Goal: Check status: Check status

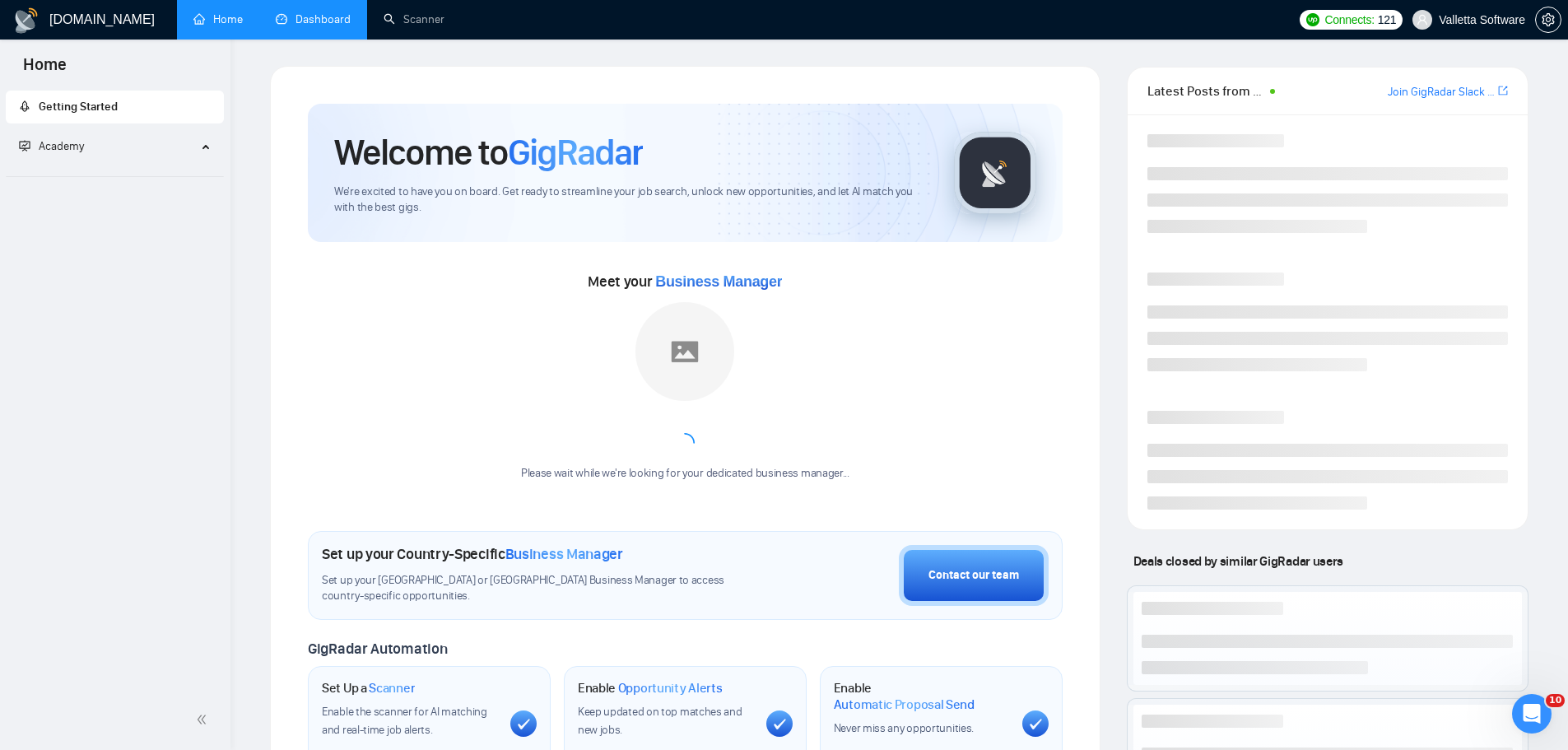
click at [331, 15] on link "Dashboard" at bounding box center [313, 19] width 75 height 14
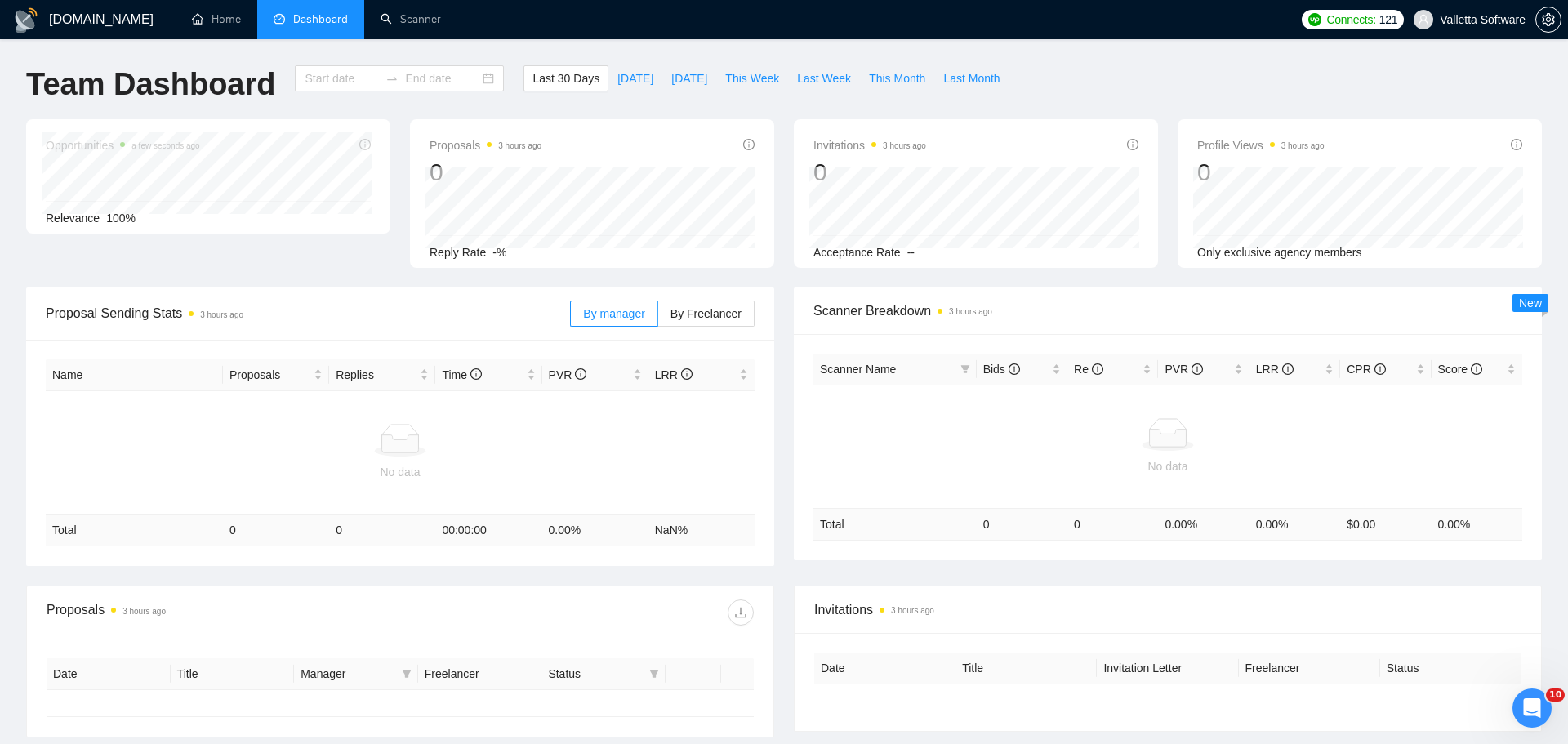
type input "[DATE]"
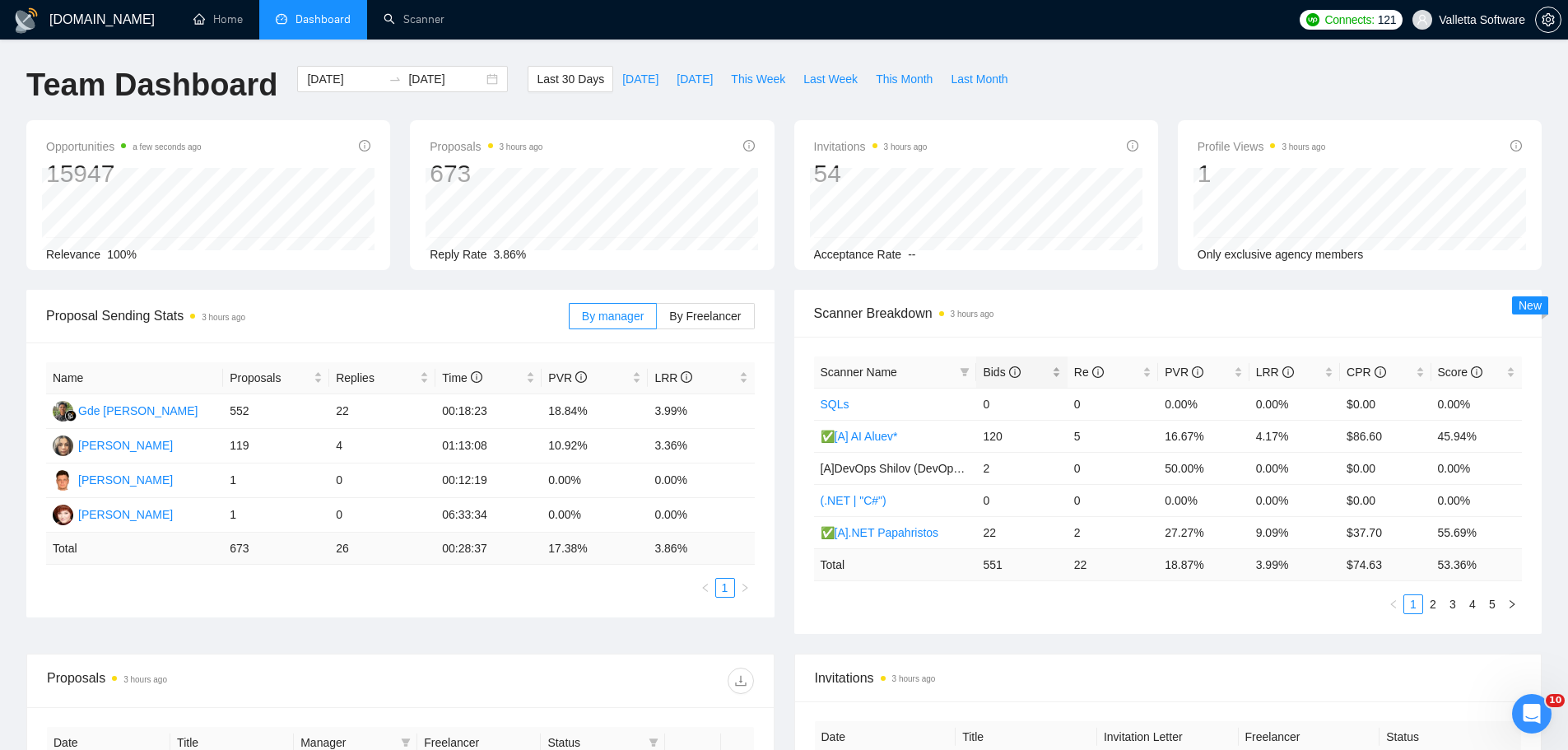
click at [1033, 373] on span "Bids" at bounding box center [1015, 373] width 65 height 18
click at [755, 85] on span "This Week" at bounding box center [758, 79] width 54 height 18
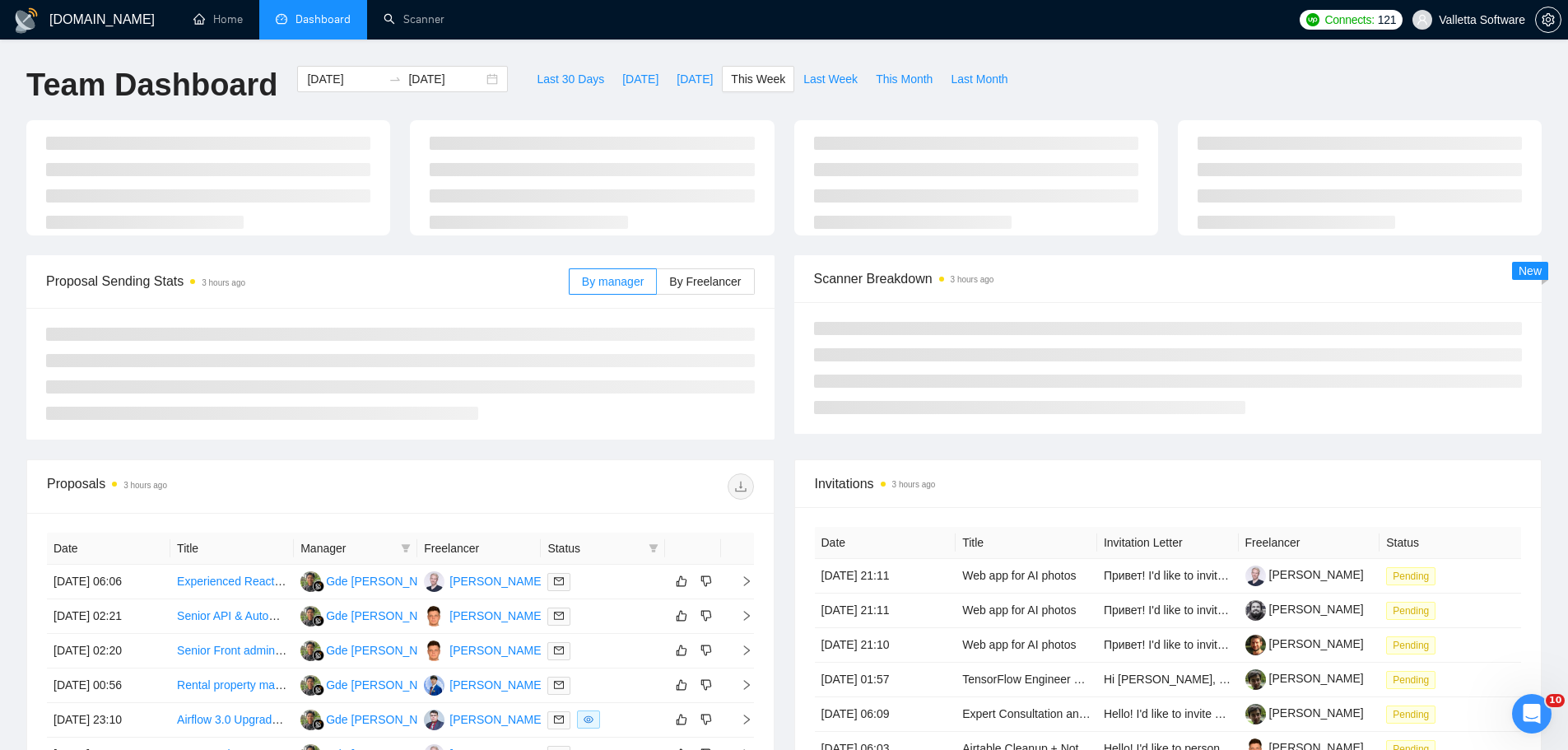
type input "[DATE]"
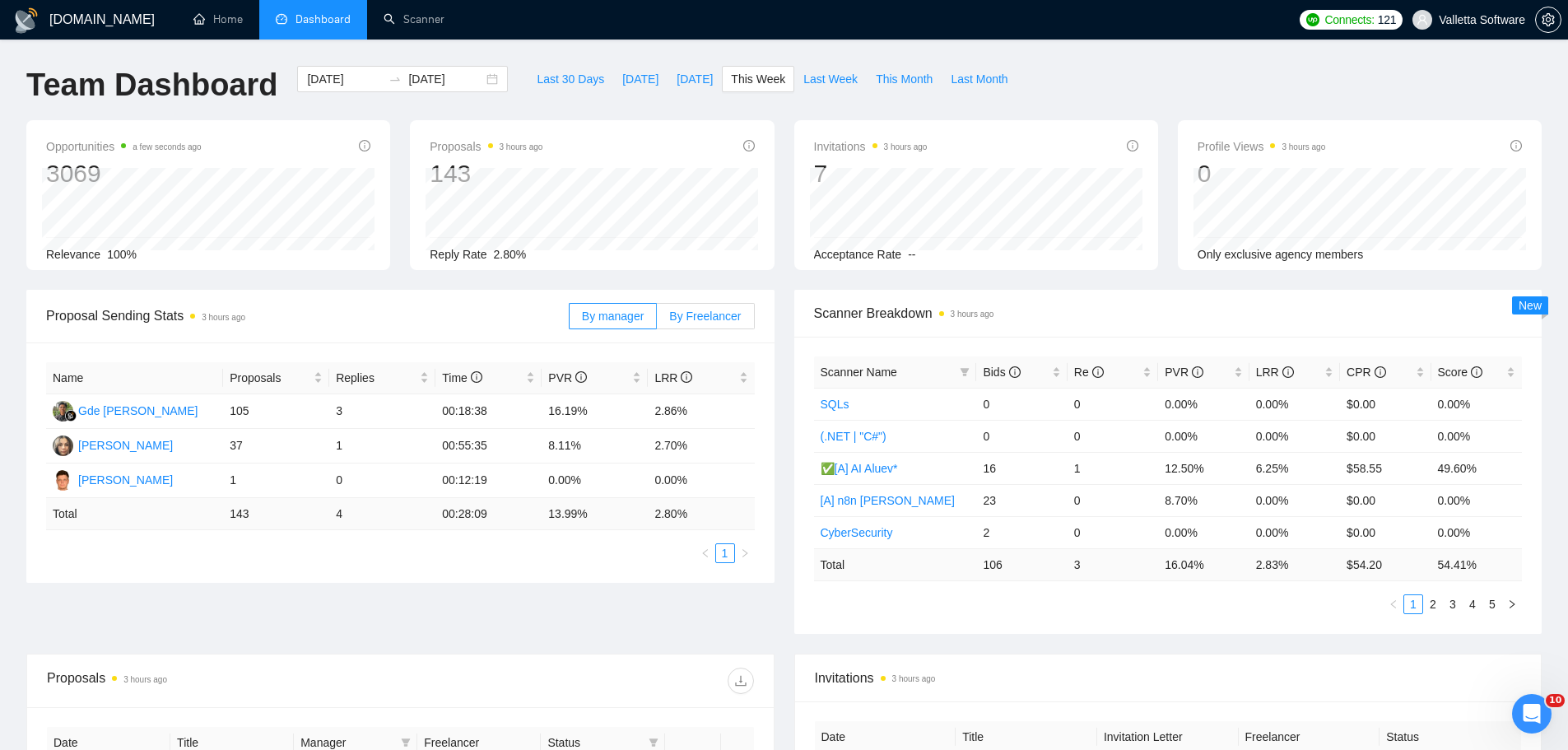
click at [697, 315] on span "By Freelancer" at bounding box center [704, 316] width 72 height 14
click at [657, 320] on input "By Freelancer" at bounding box center [657, 320] width 0 height 0
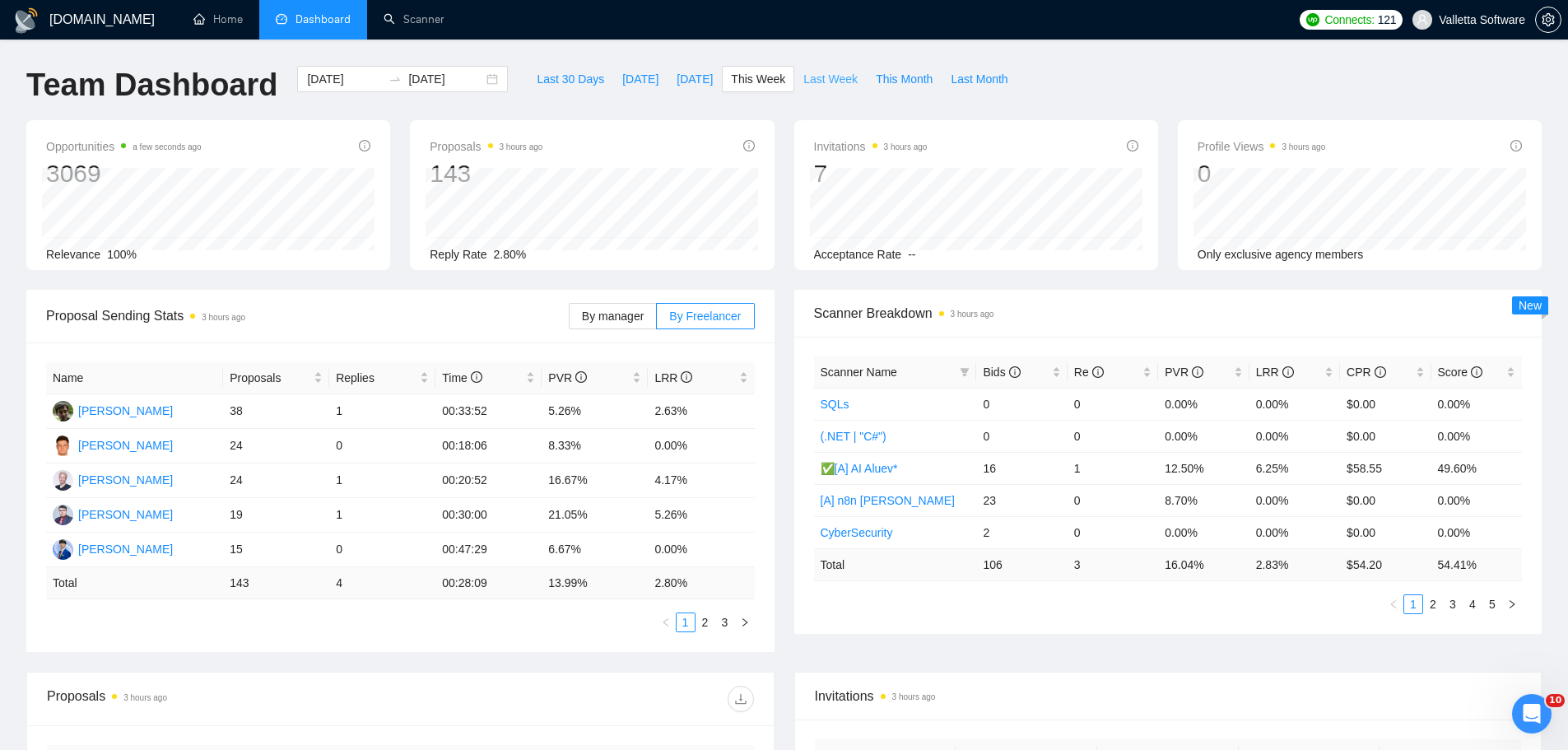
click at [834, 79] on span "Last Week" at bounding box center [830, 79] width 54 height 18
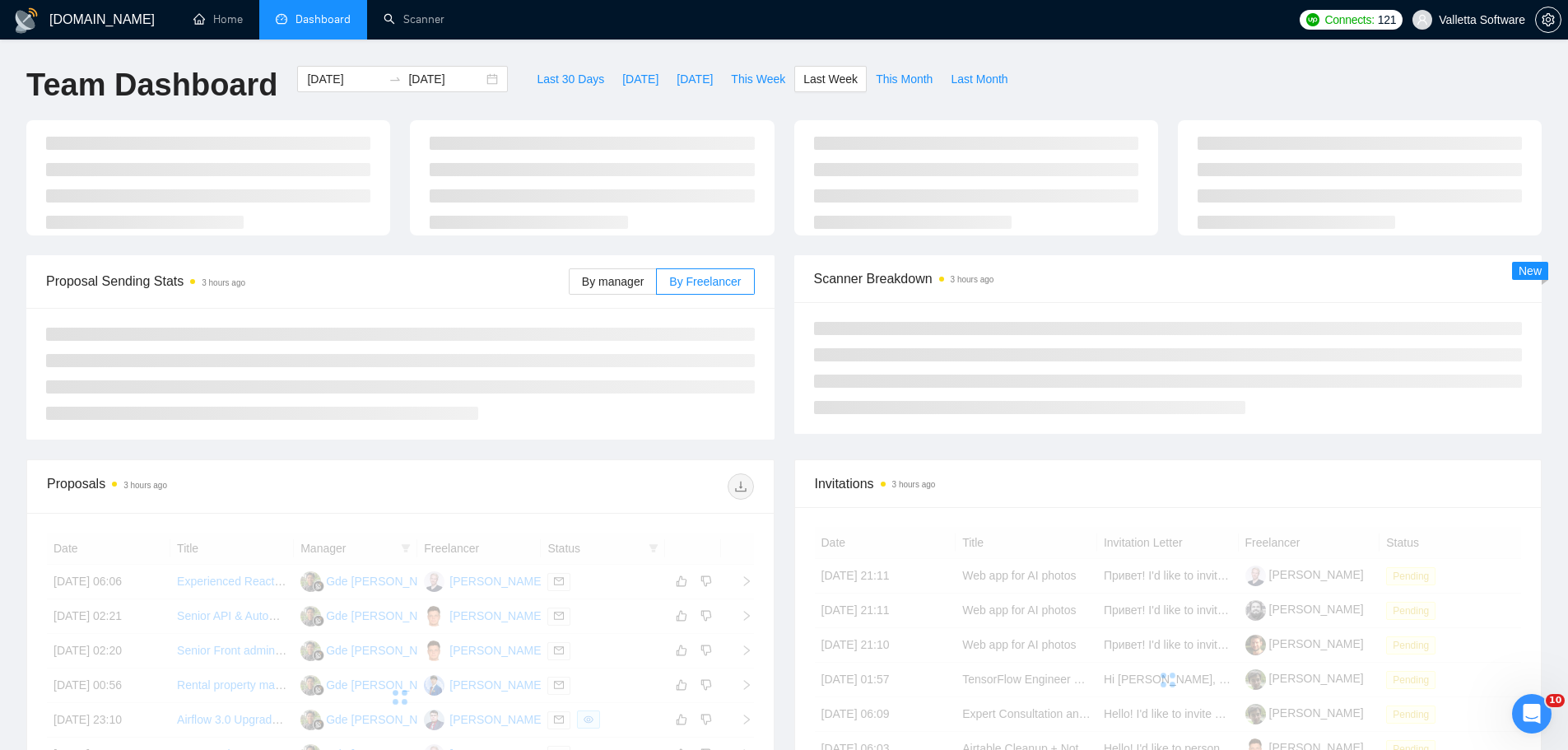
type input "[DATE]"
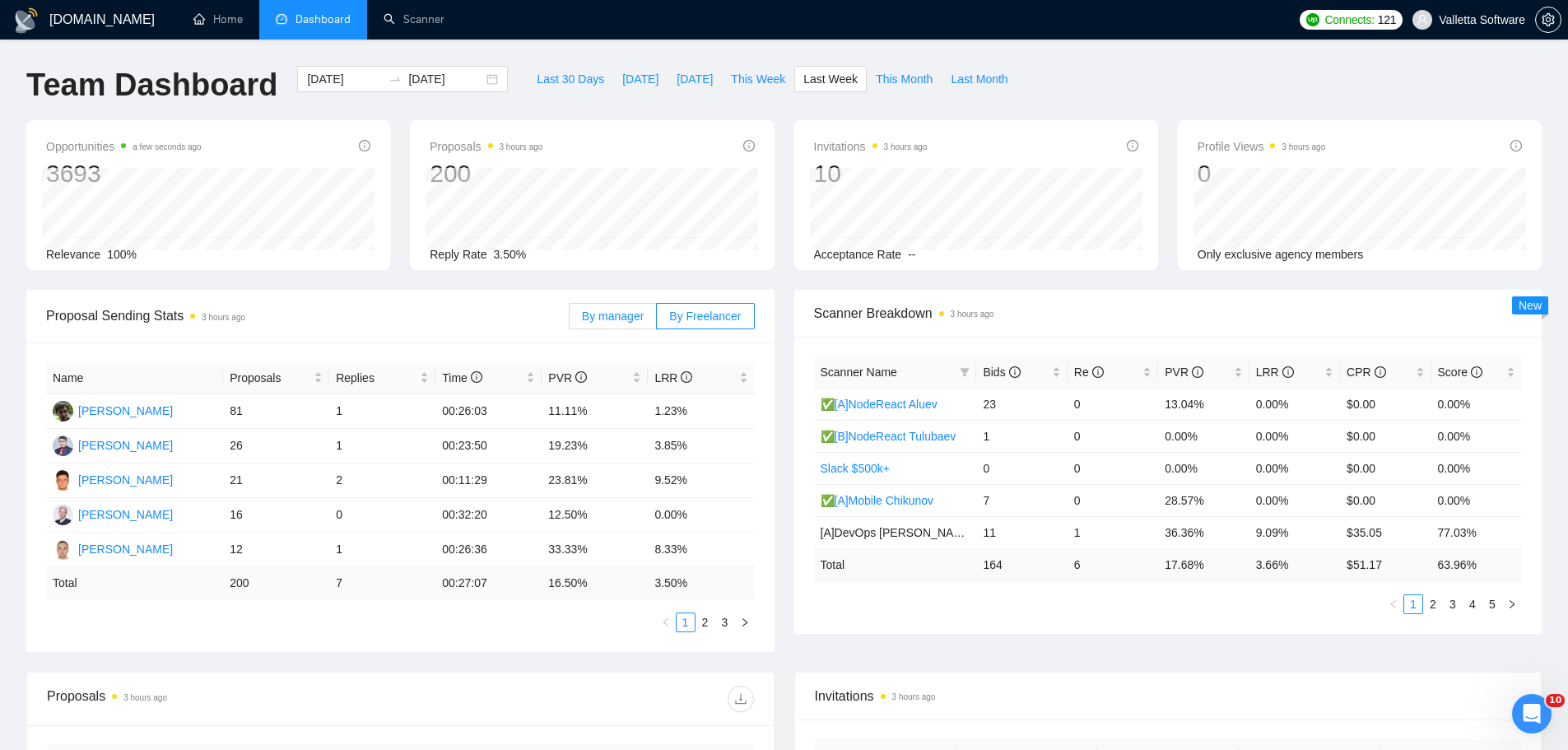
click at [622, 309] on span "By manager" at bounding box center [613, 316] width 62 height 14
click at [569, 320] on input "By manager" at bounding box center [569, 320] width 0 height 0
